Goal: Task Accomplishment & Management: Manage account settings

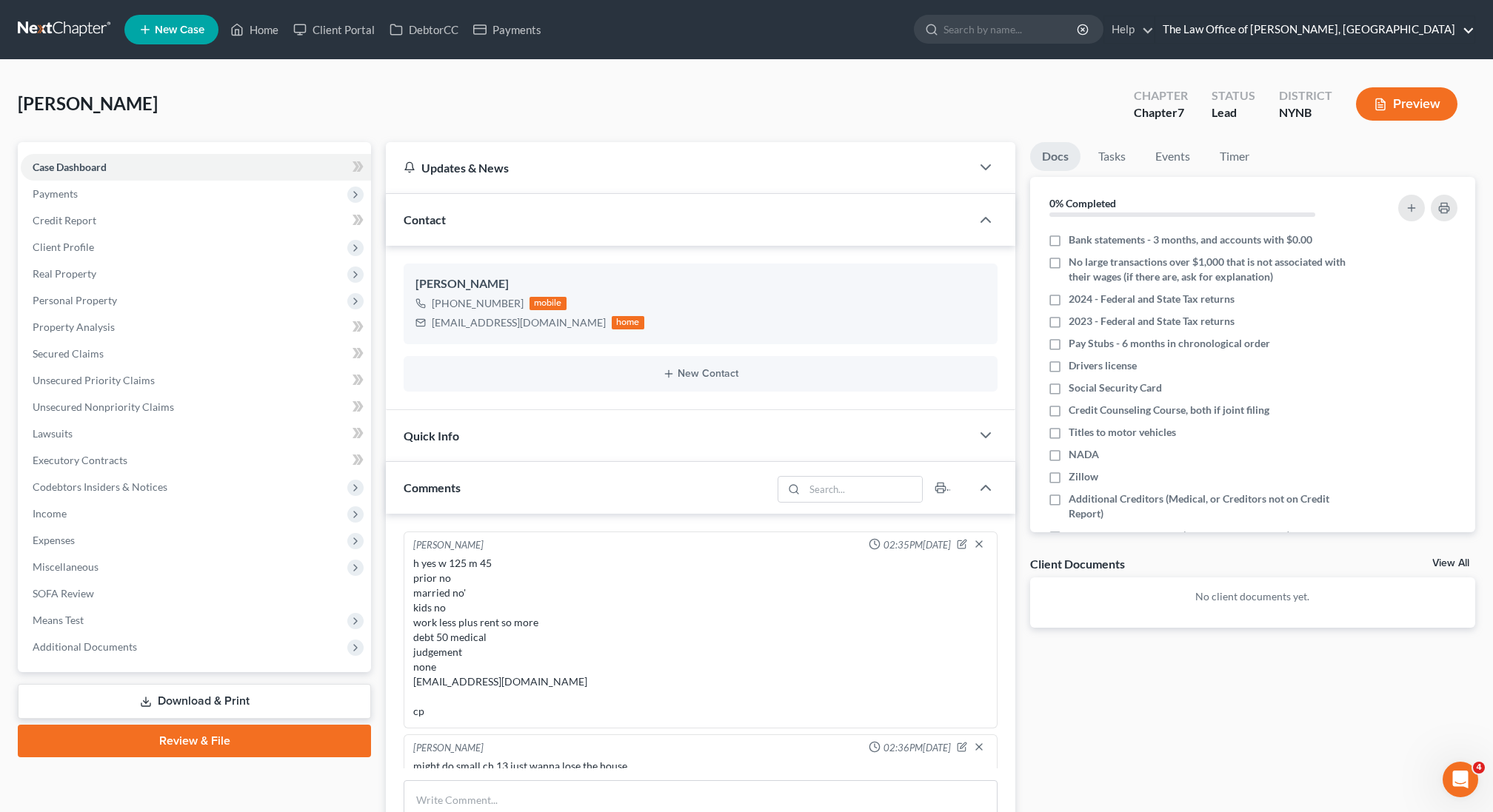
scroll to position [13, 0]
click at [1290, 36] on link "The Law Office of Christiaan Van Niekerk, PLLC" at bounding box center [1315, 30] width 319 height 27
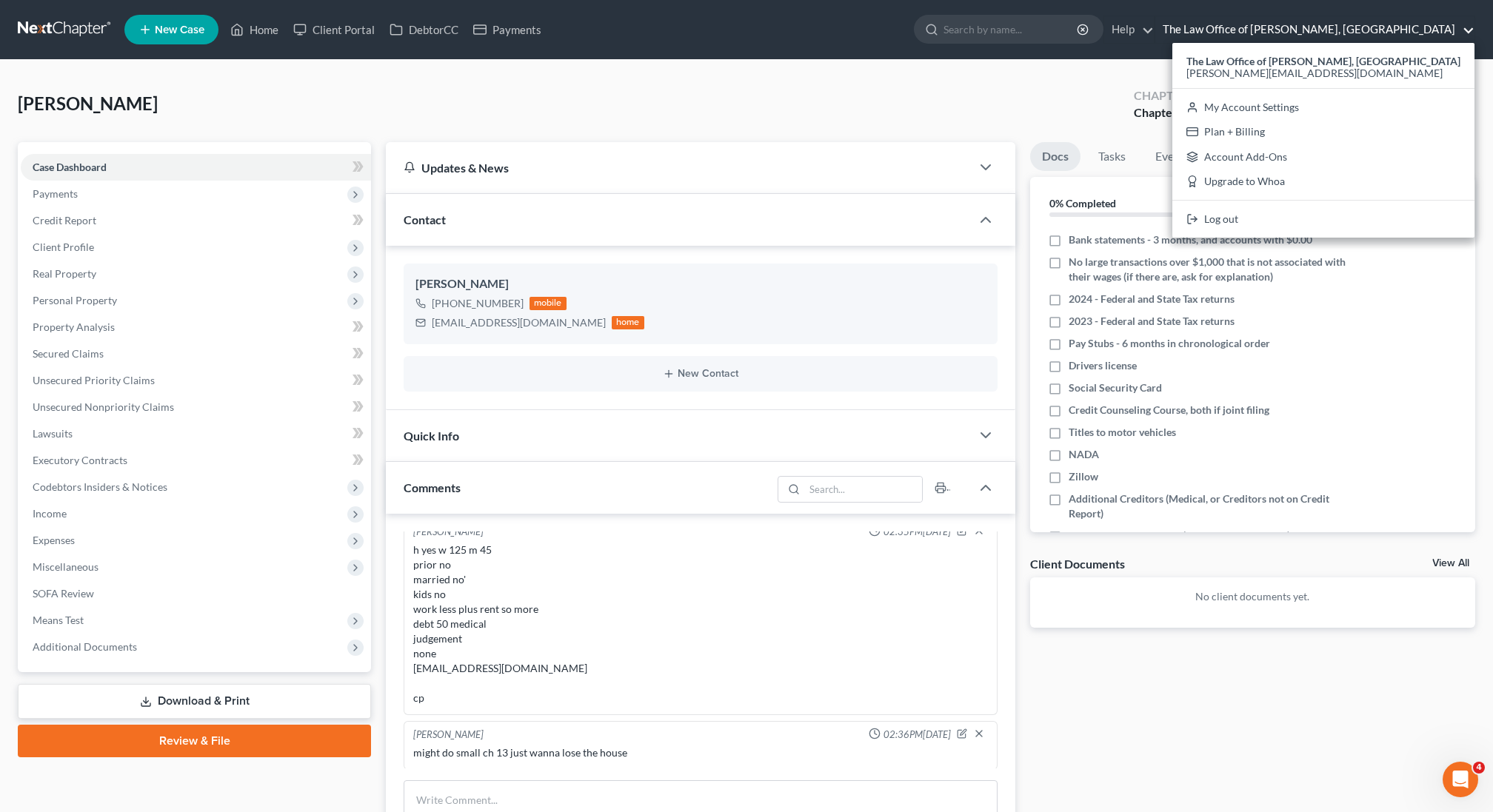
scroll to position [1947, 0]
click at [1298, 108] on link "My Account Settings" at bounding box center [1324, 108] width 302 height 25
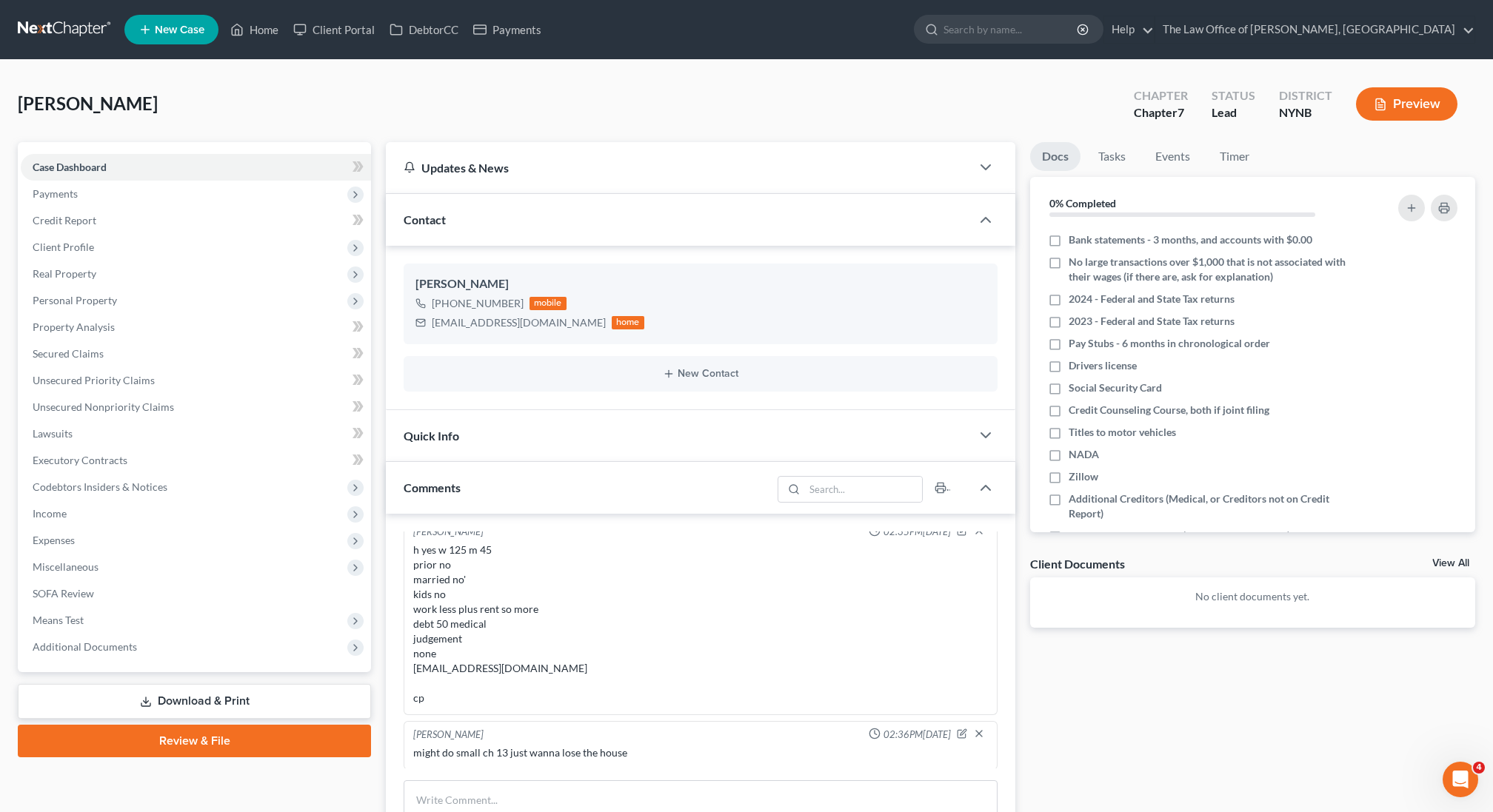
select select "24"
select select "35"
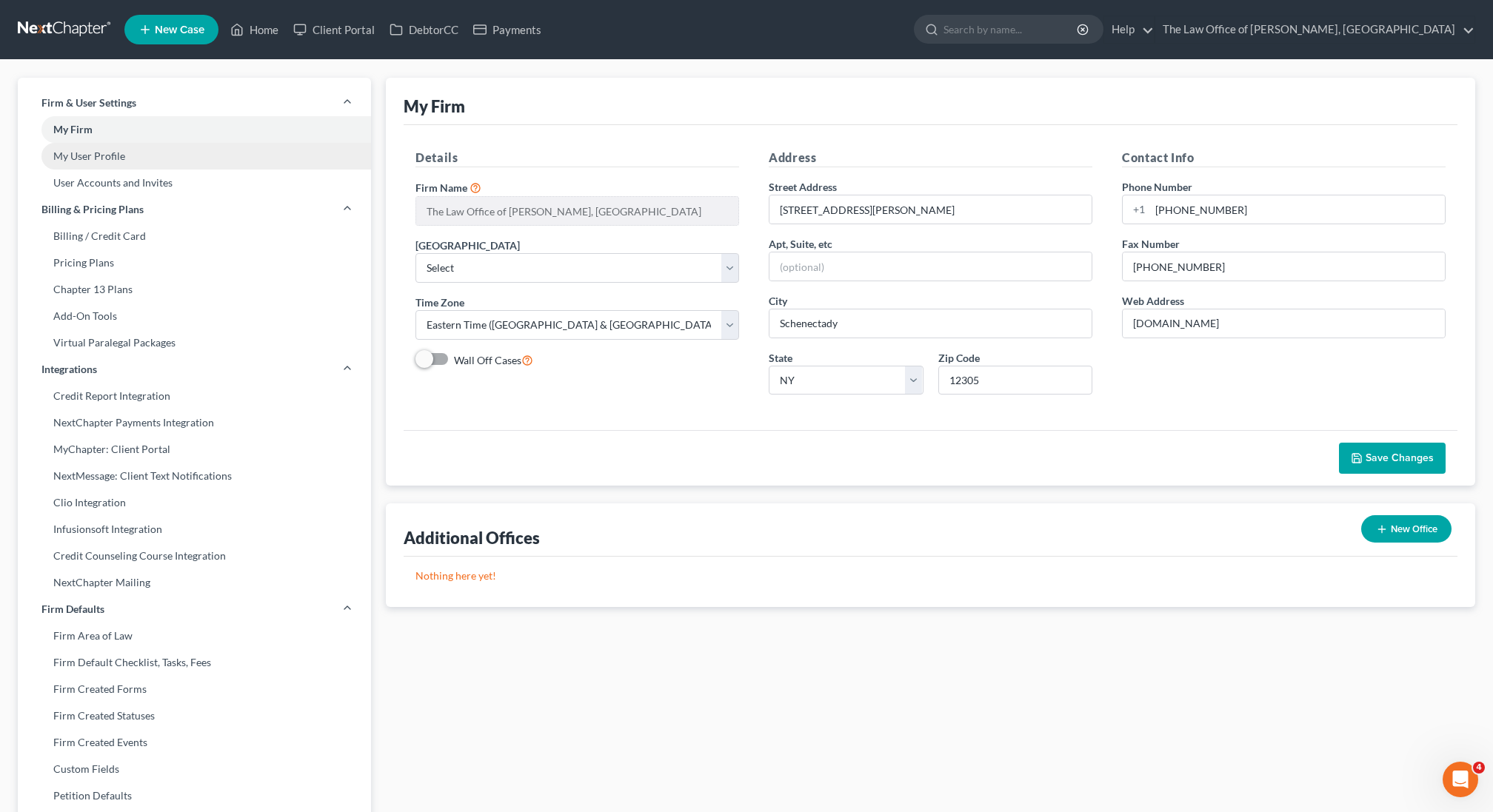
click at [96, 160] on link "My User Profile" at bounding box center [195, 156] width 353 height 27
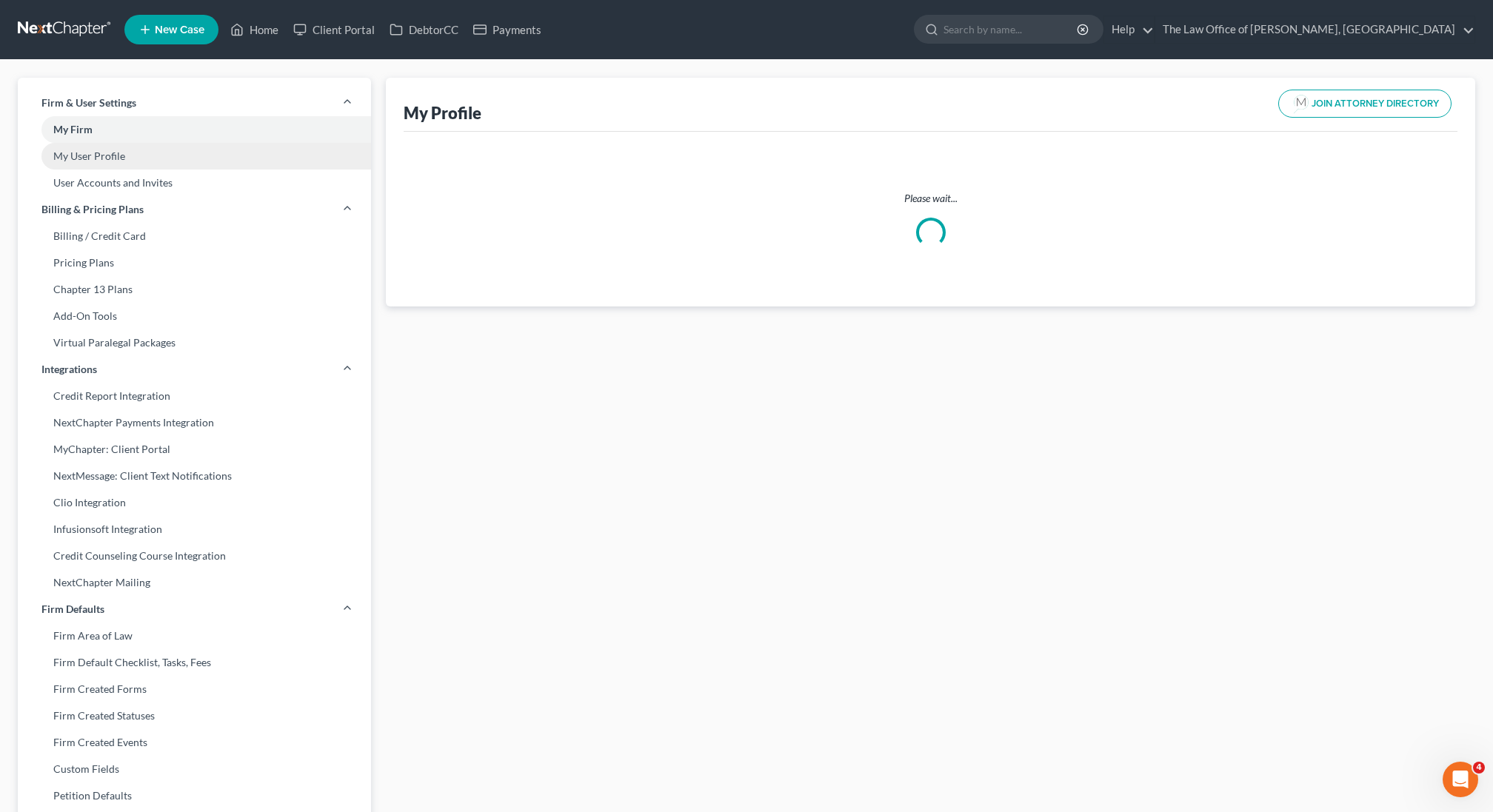
select select "35"
select select "54"
select select "attorney"
select select "0"
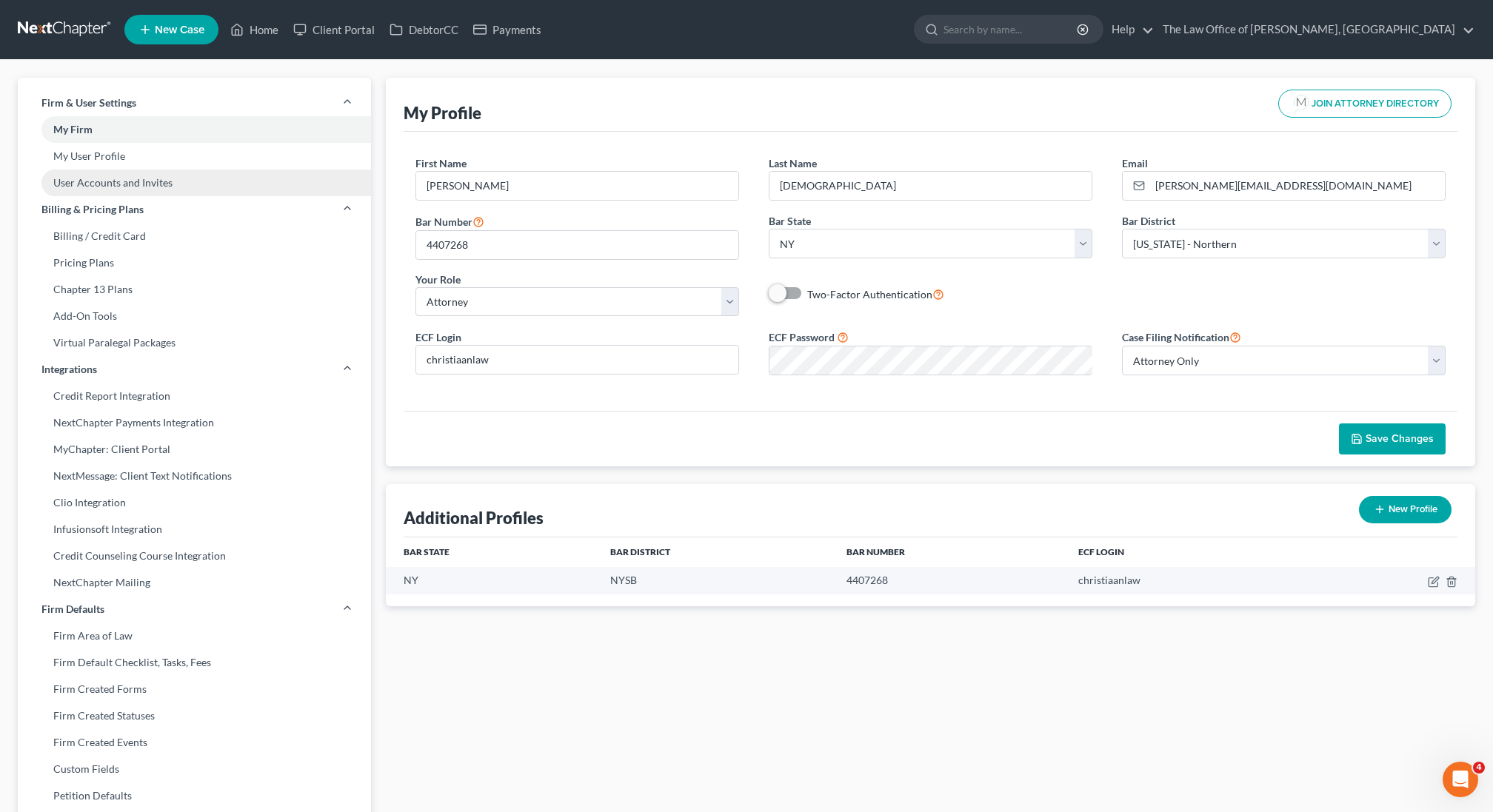
click at [100, 180] on link "User Accounts and Invites" at bounding box center [195, 183] width 353 height 27
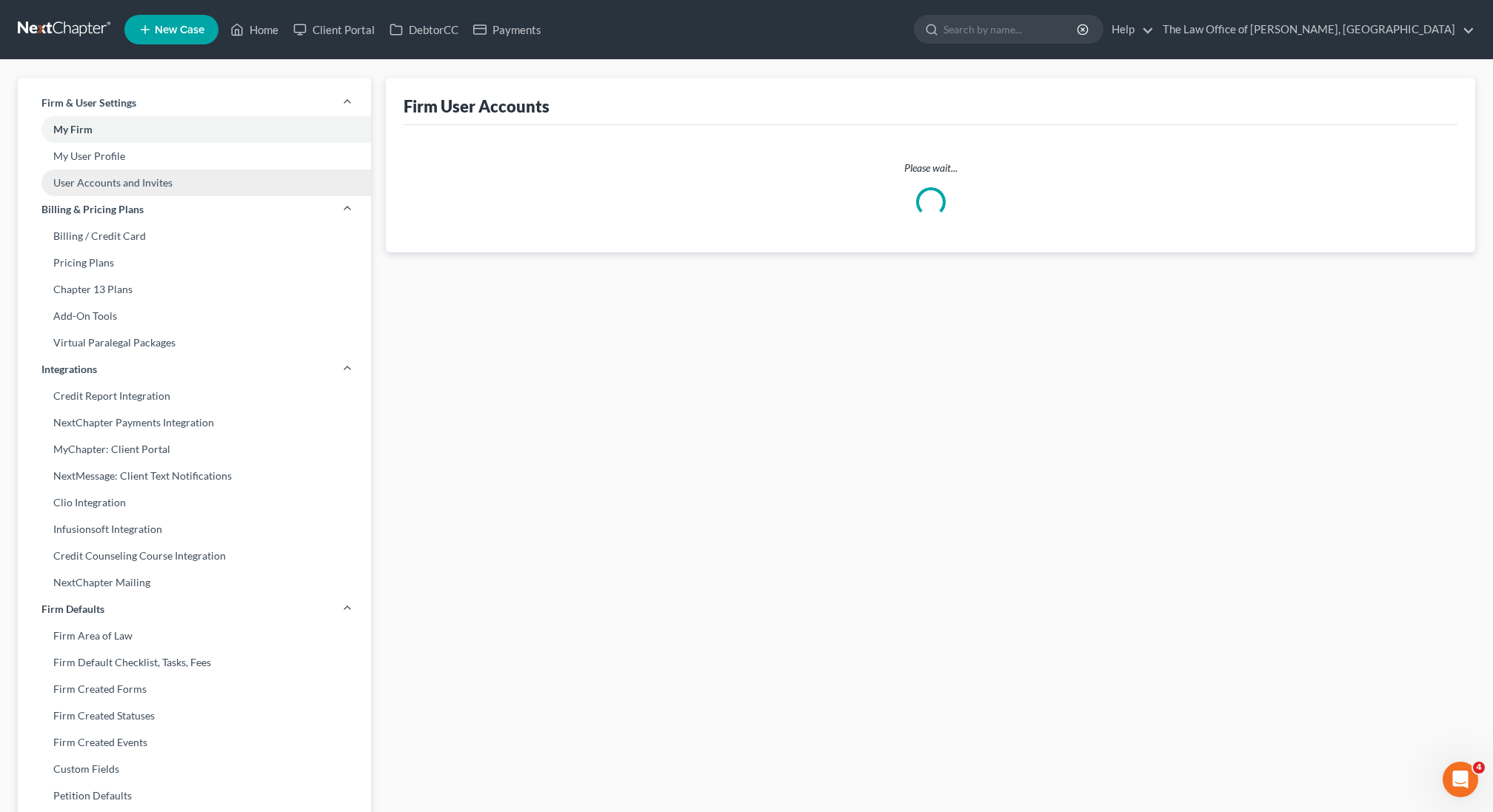
select select "0"
select select "1"
select select "2"
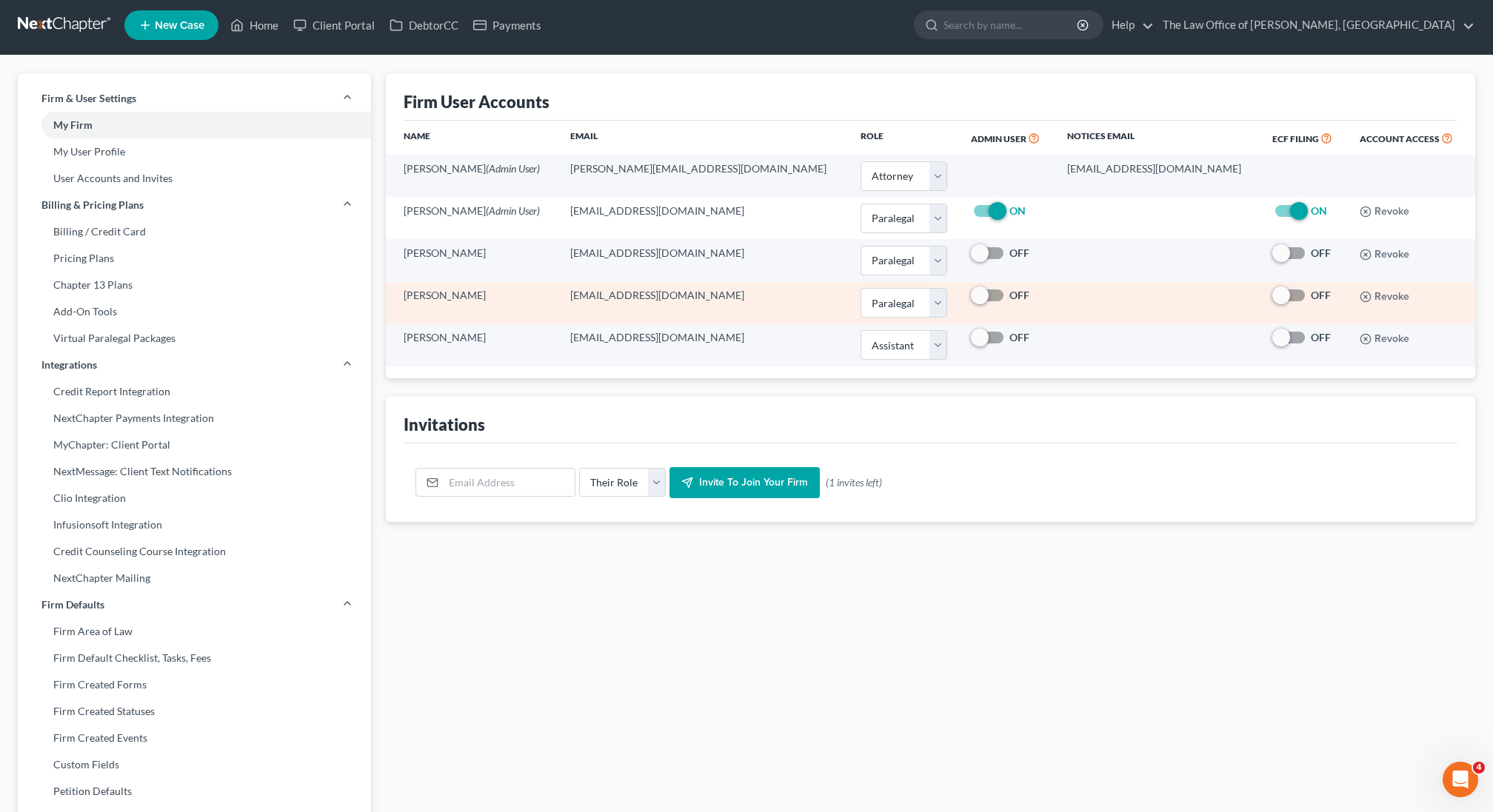
scroll to position [6, 0]
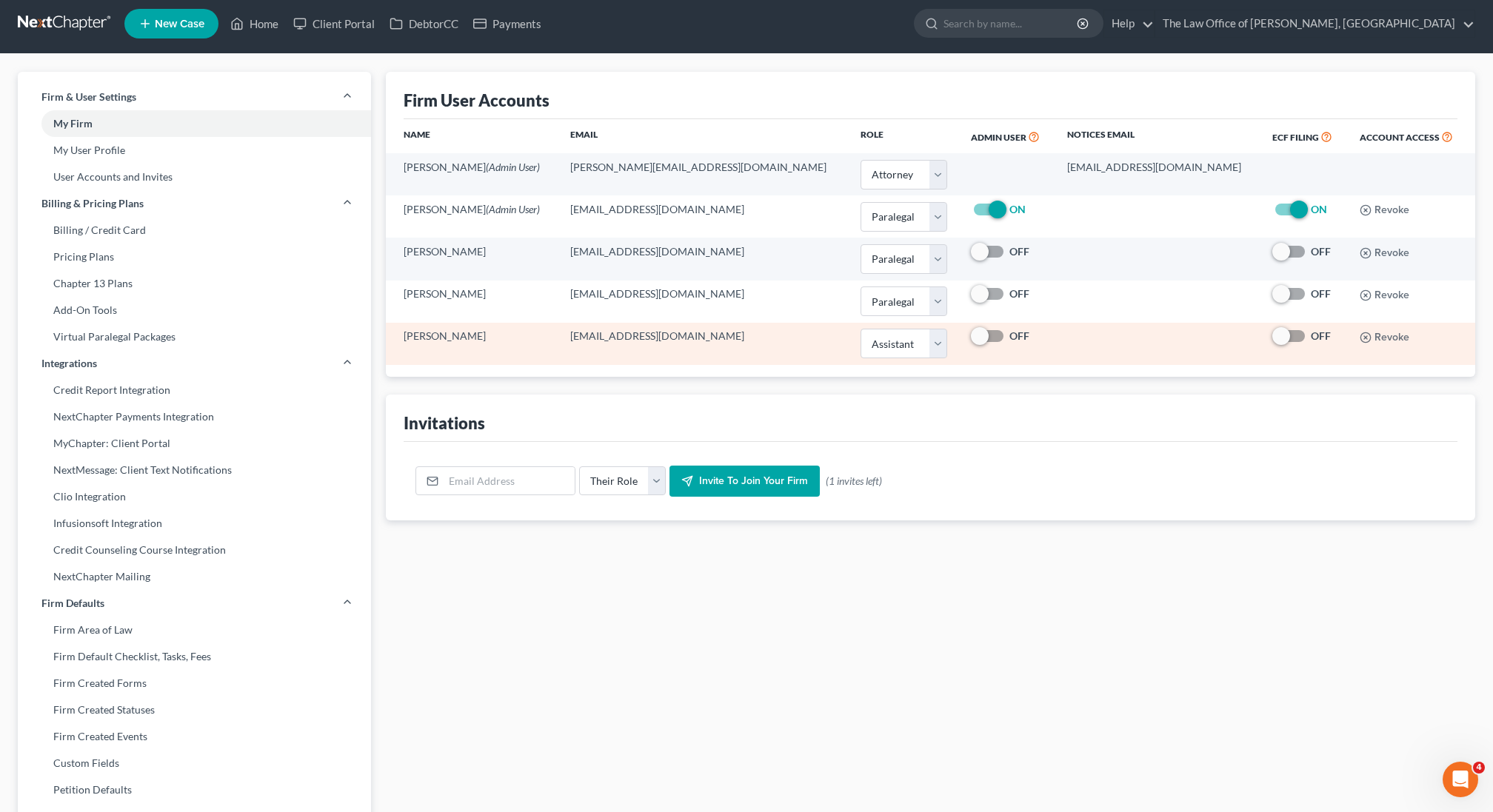
click at [463, 338] on td "Molly Clink" at bounding box center [472, 343] width 172 height 42
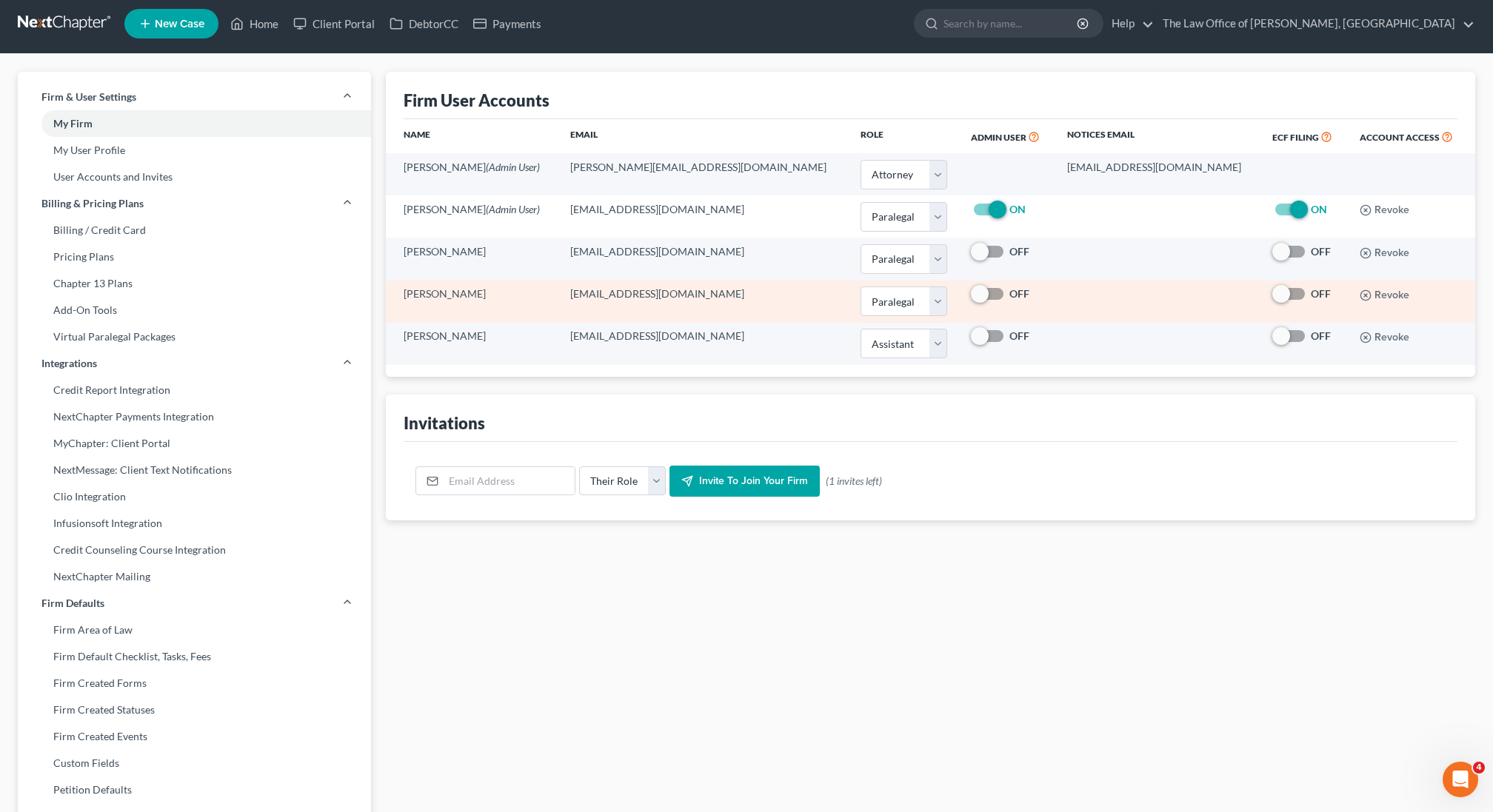
click at [508, 294] on td "Kieran McGovern" at bounding box center [472, 301] width 172 height 42
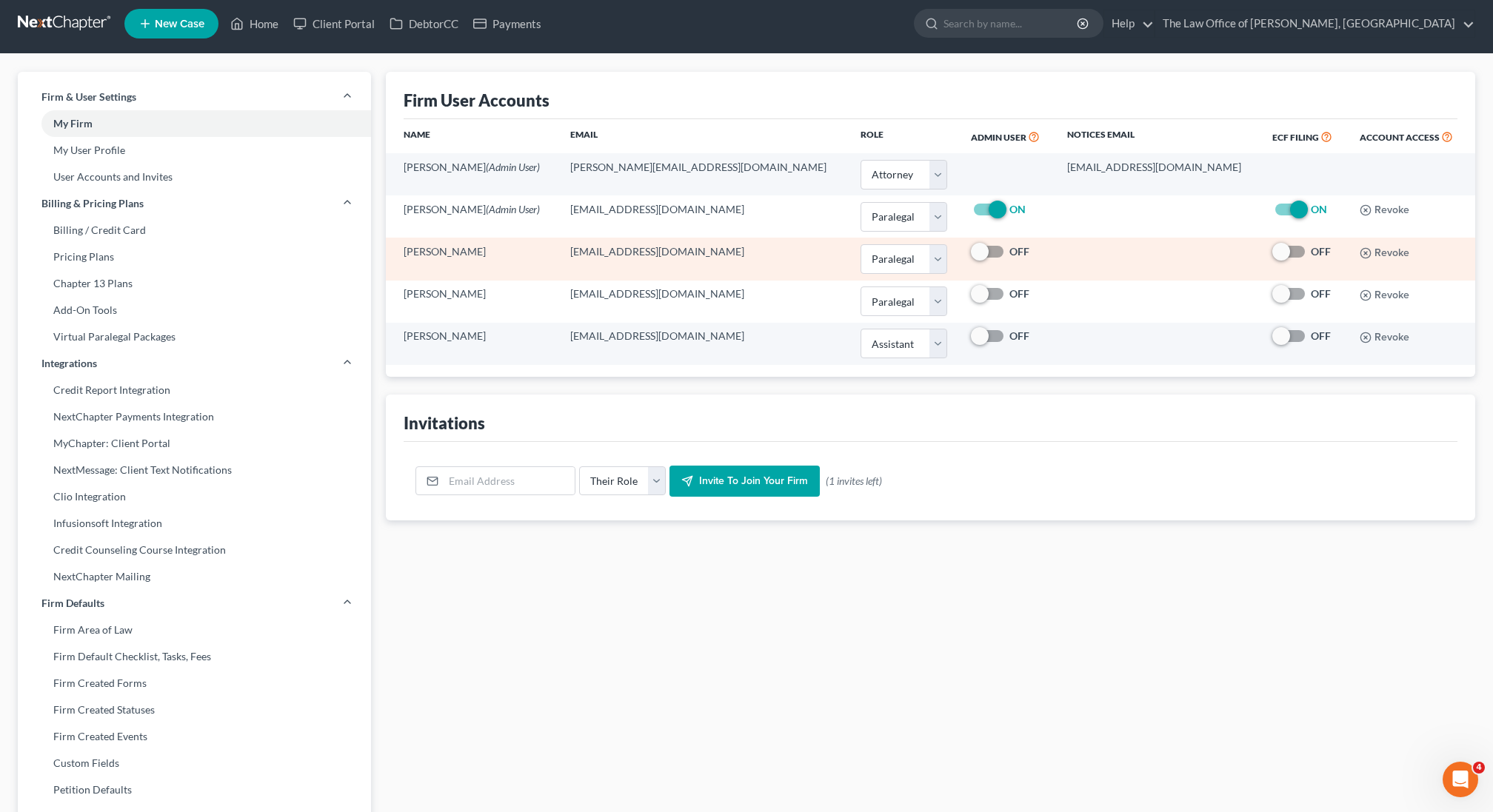
click at [513, 265] on td "Tiniki Van Niekerk" at bounding box center [472, 258] width 172 height 42
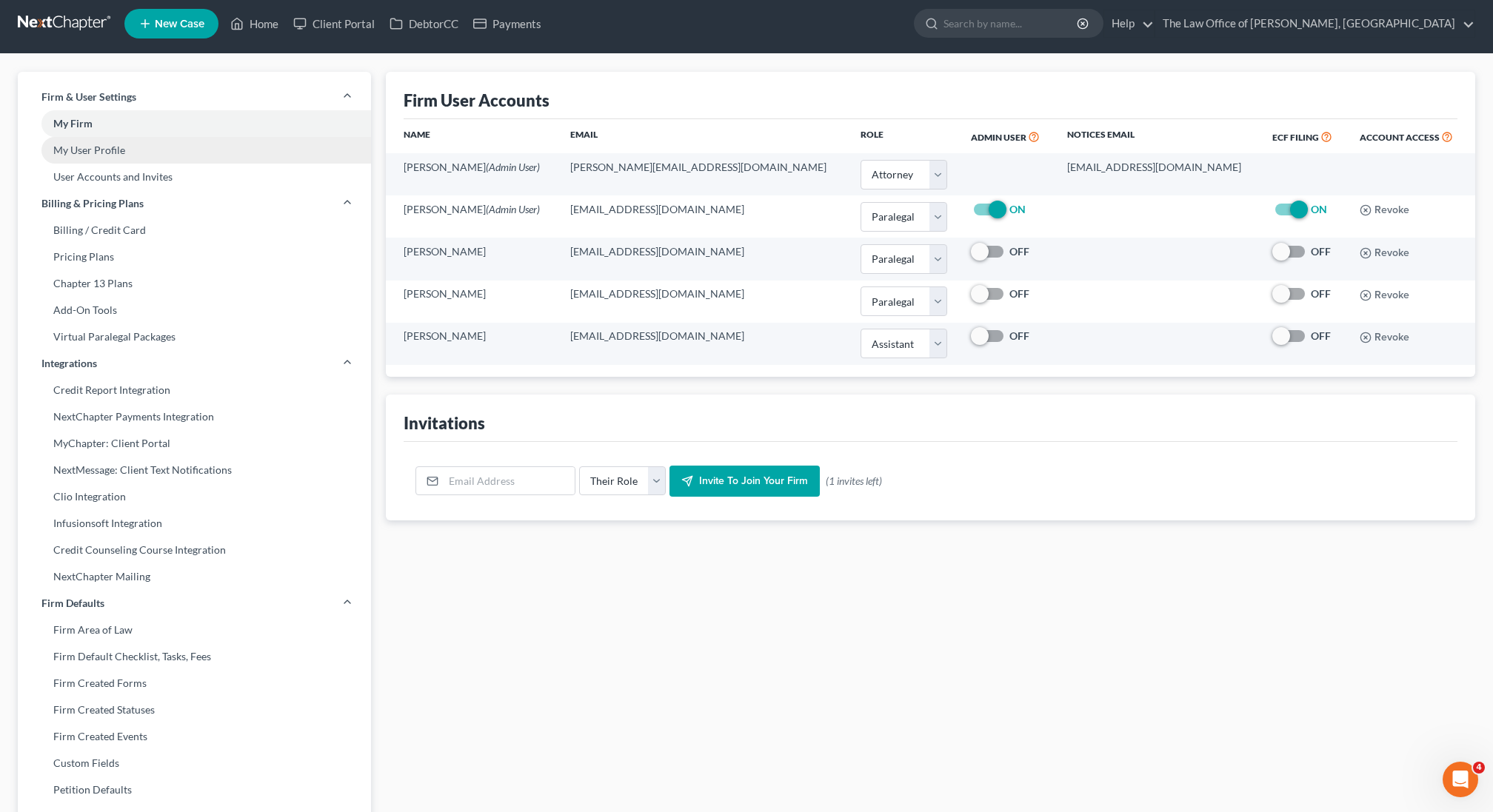
click at [143, 150] on link "My User Profile" at bounding box center [195, 151] width 353 height 27
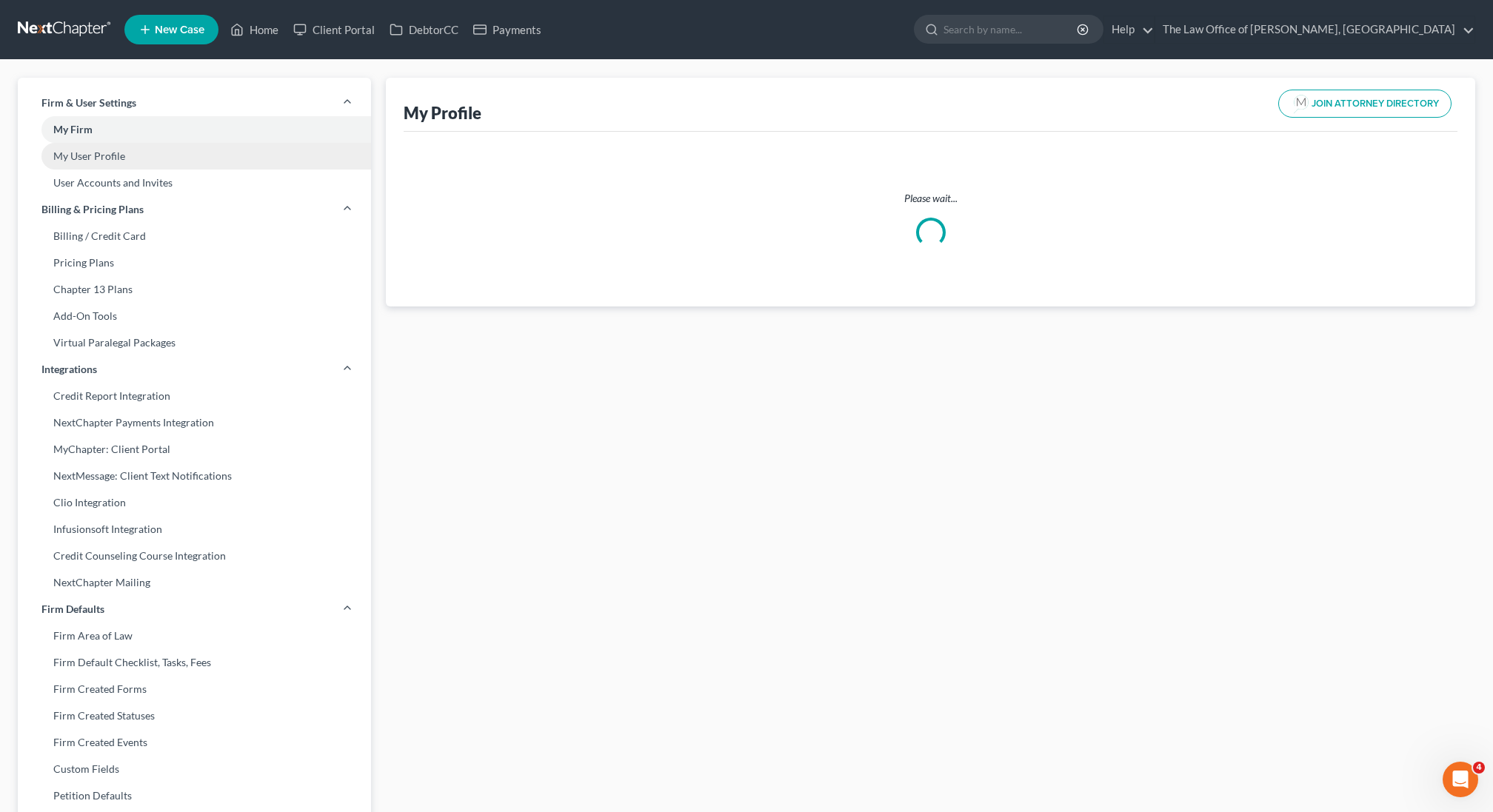
select select "35"
select select "54"
select select "attorney"
select select "0"
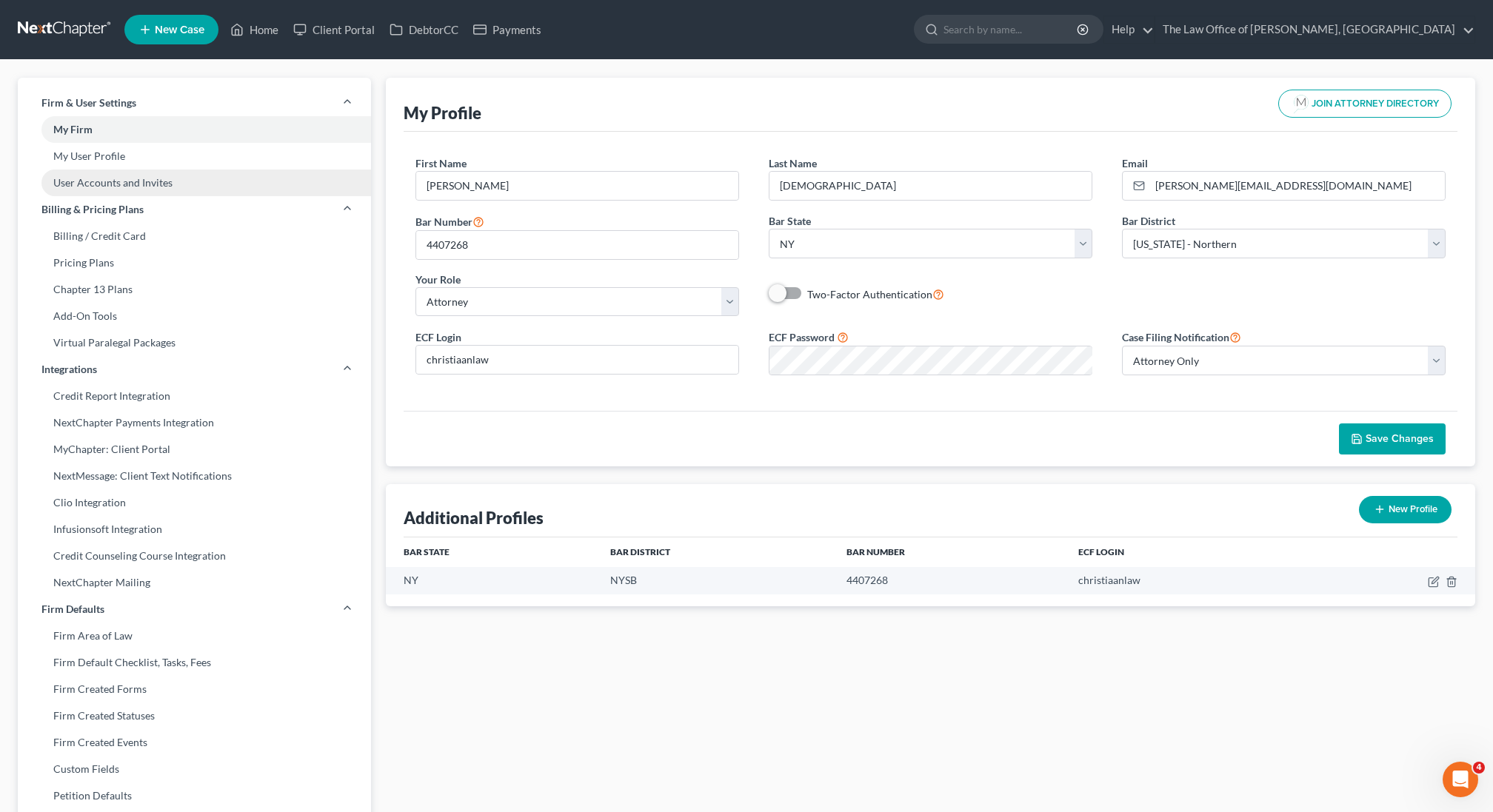
click at [151, 177] on link "User Accounts and Invites" at bounding box center [195, 183] width 353 height 27
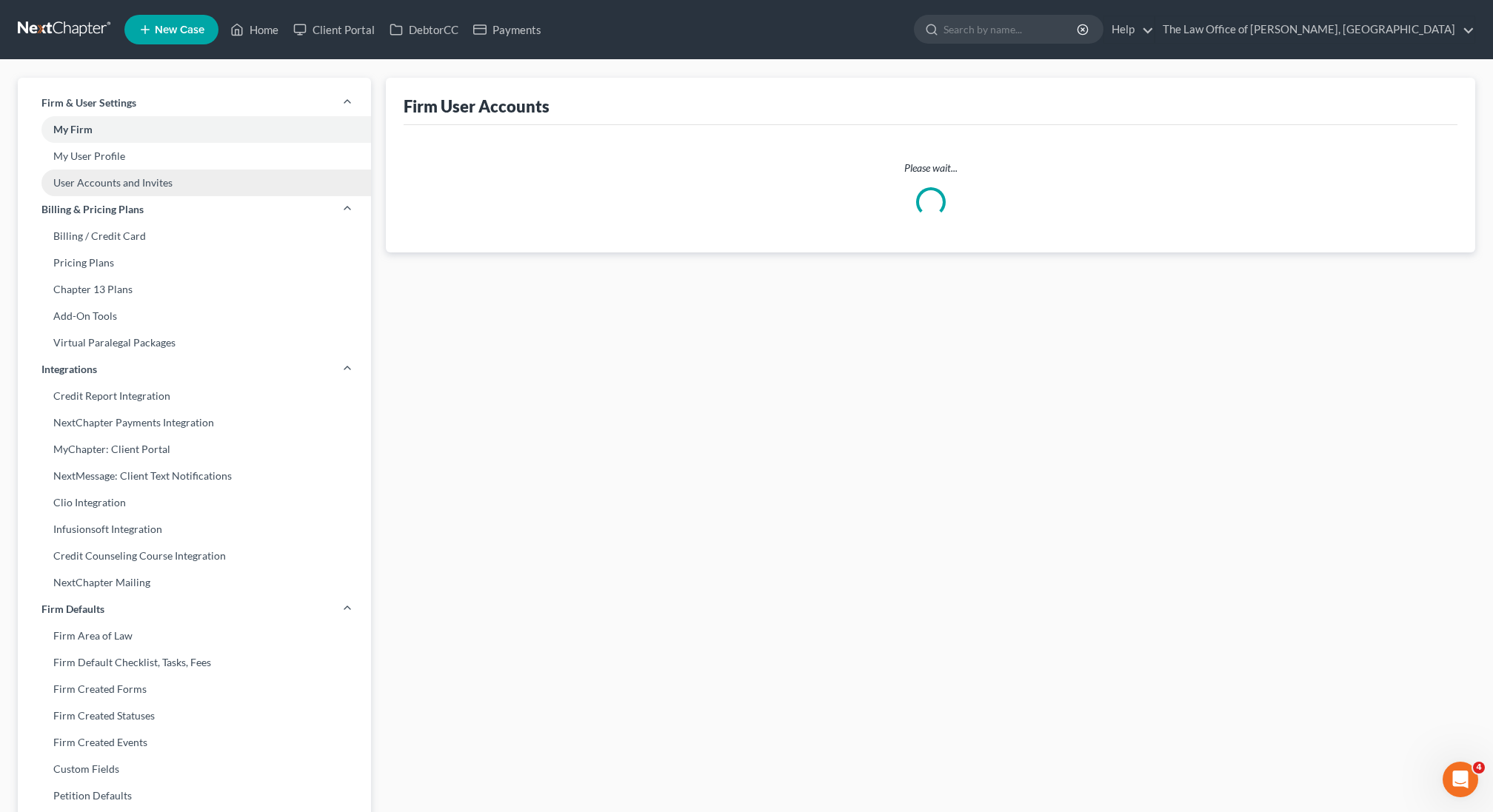
select select "0"
select select "1"
select select "2"
